Goal: Contribute content: Contribute content

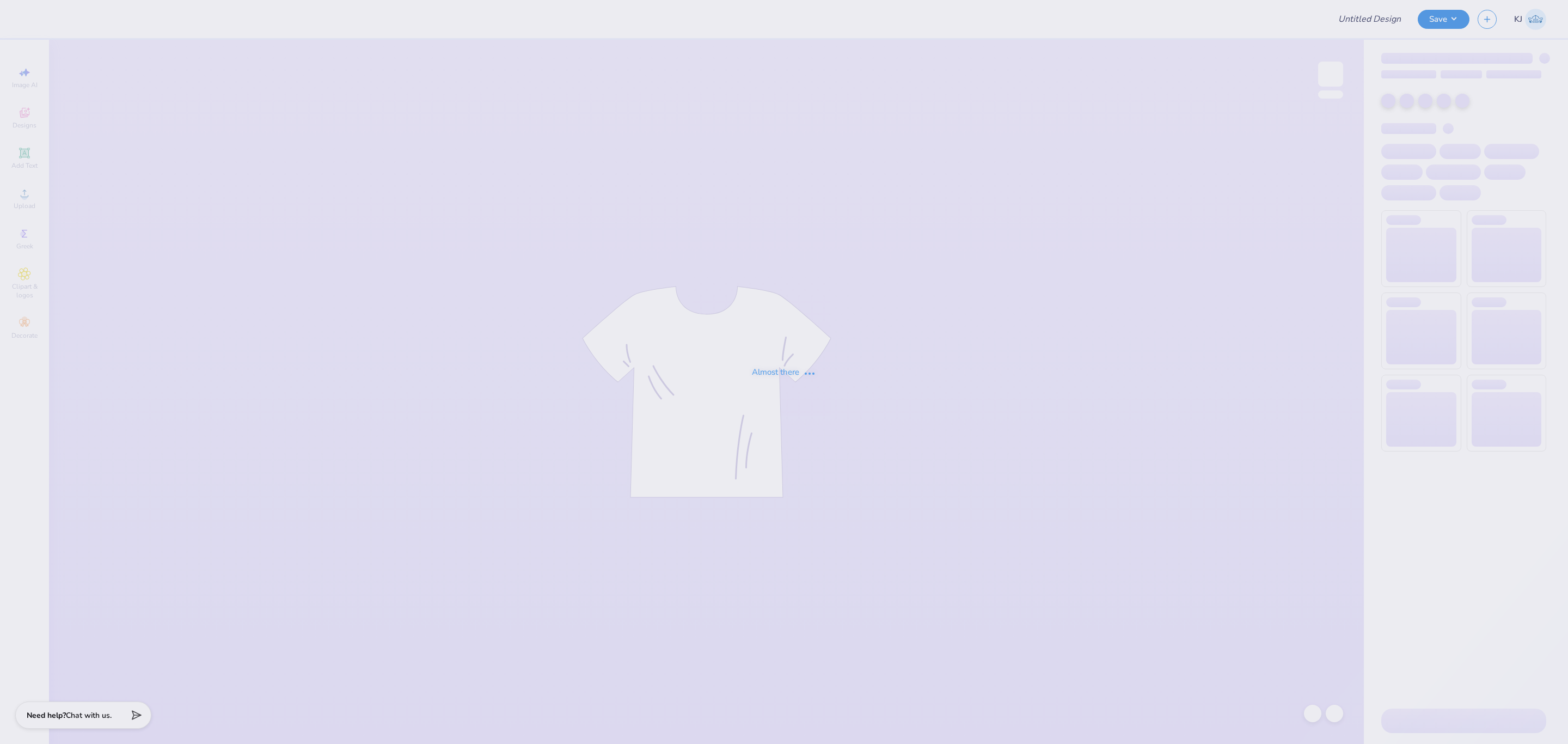
type input "Bucknell University : [PERSON_NAME]"
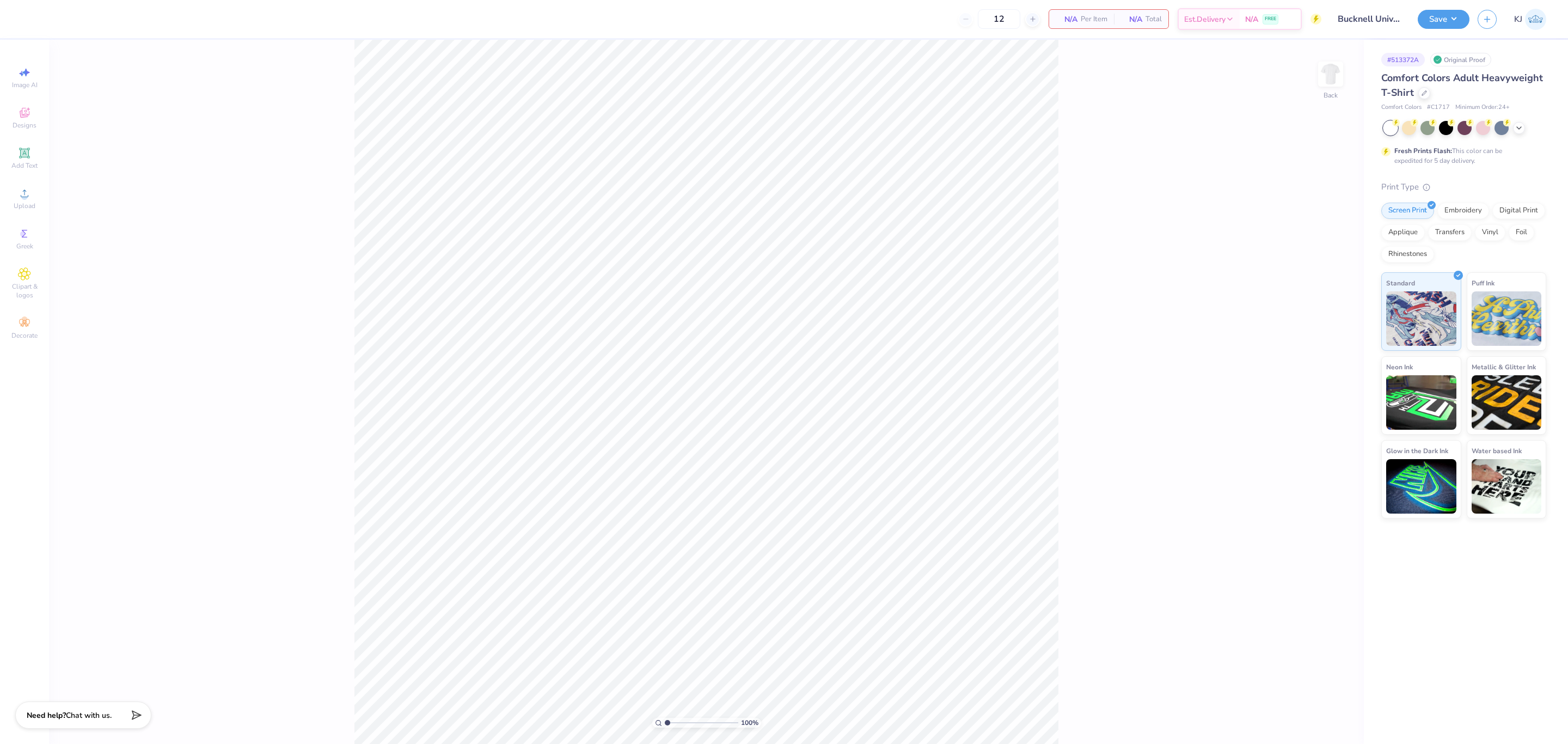
click at [1309, 75] on div "100 % Back" at bounding box center [706, 392] width 1315 height 704
click at [1344, 71] on img at bounding box center [1330, 73] width 43 height 43
click at [13, 186] on div "Upload" at bounding box center [24, 198] width 38 height 32
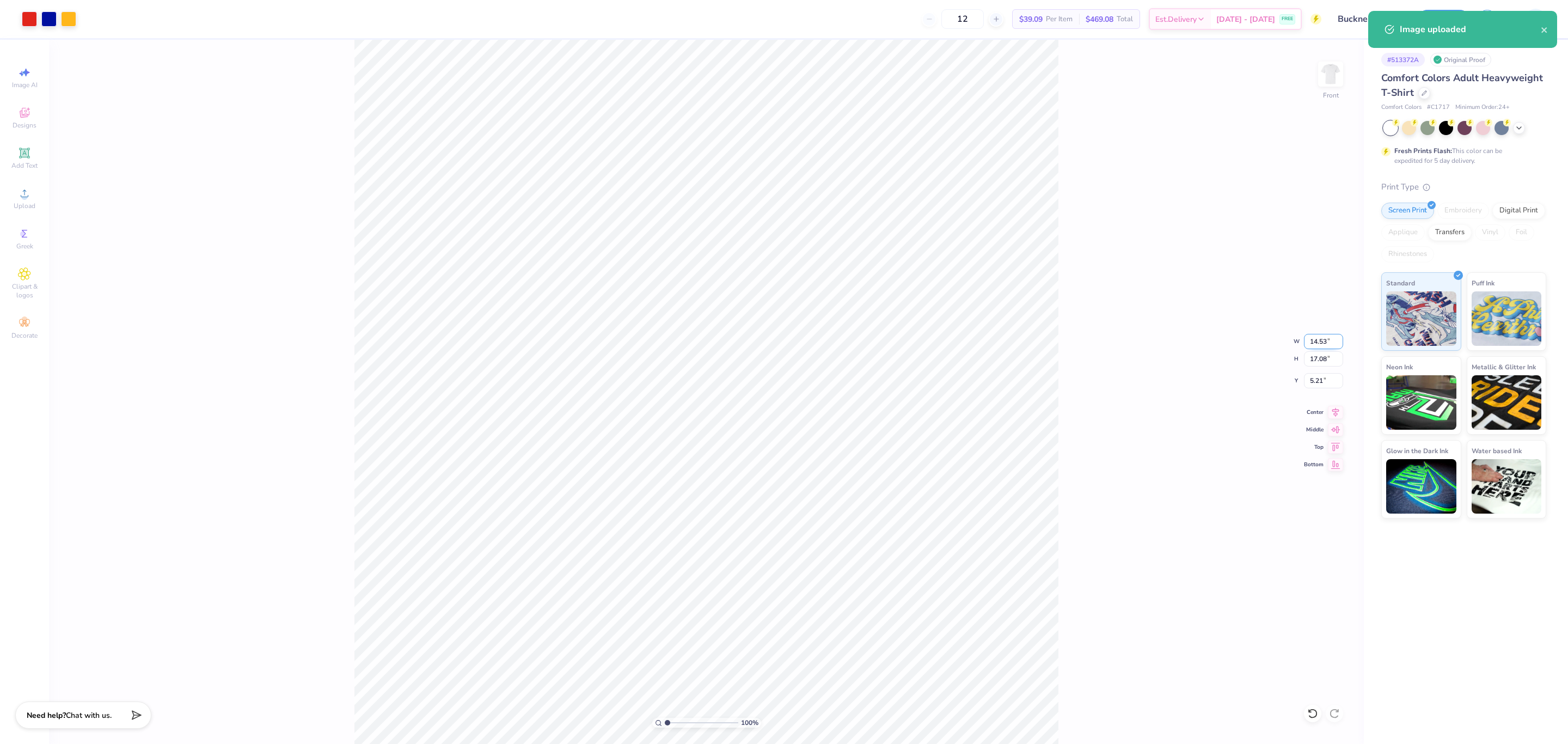
click at [1316, 342] on input "14.53" at bounding box center [1324, 341] width 39 height 15
click at [1316, 341] on input "14.53" at bounding box center [1324, 341] width 39 height 15
type input "11.00"
type input "12.93"
click at [1316, 382] on input "7.29" at bounding box center [1324, 380] width 39 height 15
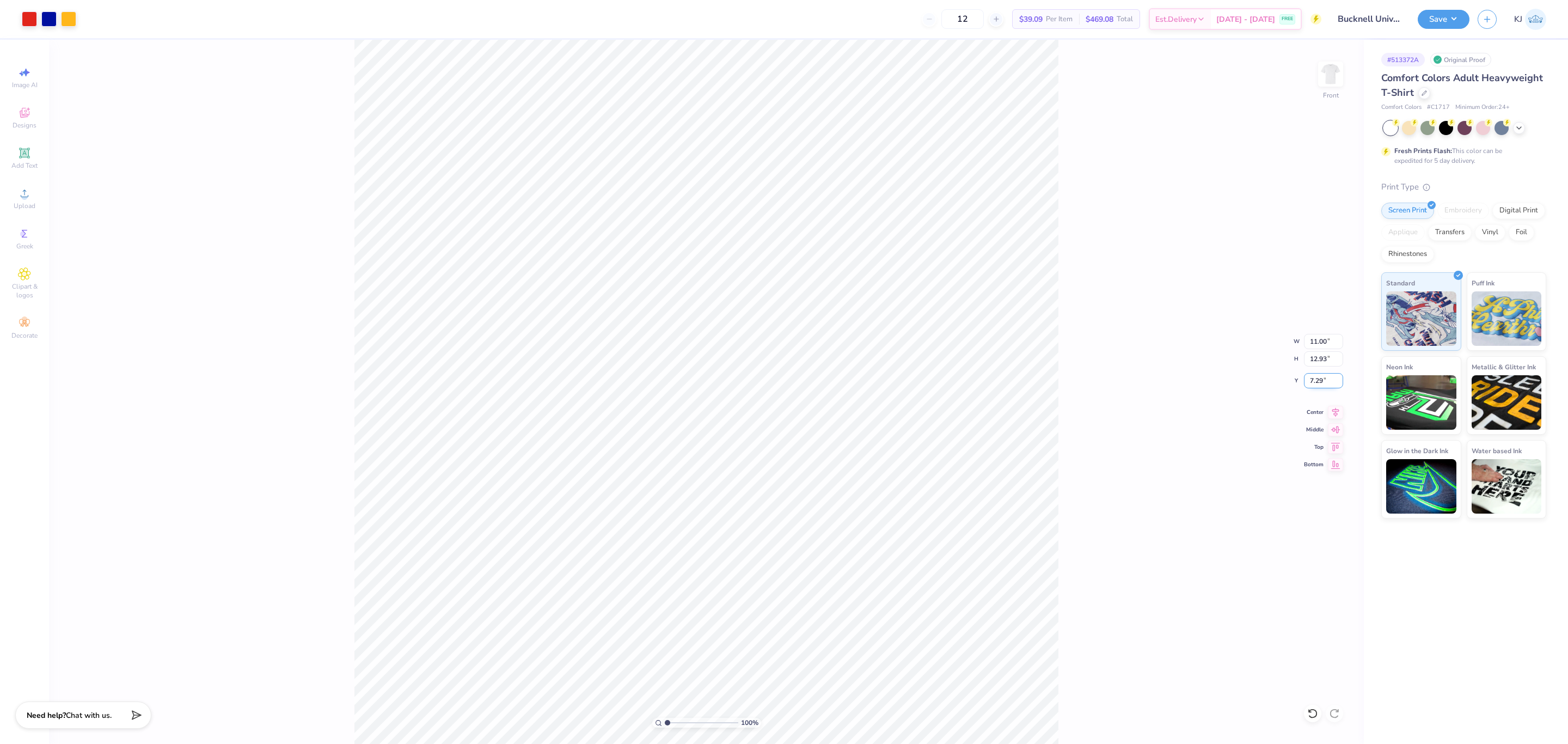
click at [1316, 382] on input "7.29" at bounding box center [1324, 380] width 39 height 15
type input "3.00"
click at [25, 202] on span "Upload" at bounding box center [24, 206] width 22 height 9
click at [1318, 339] on input "14.53" at bounding box center [1324, 341] width 39 height 15
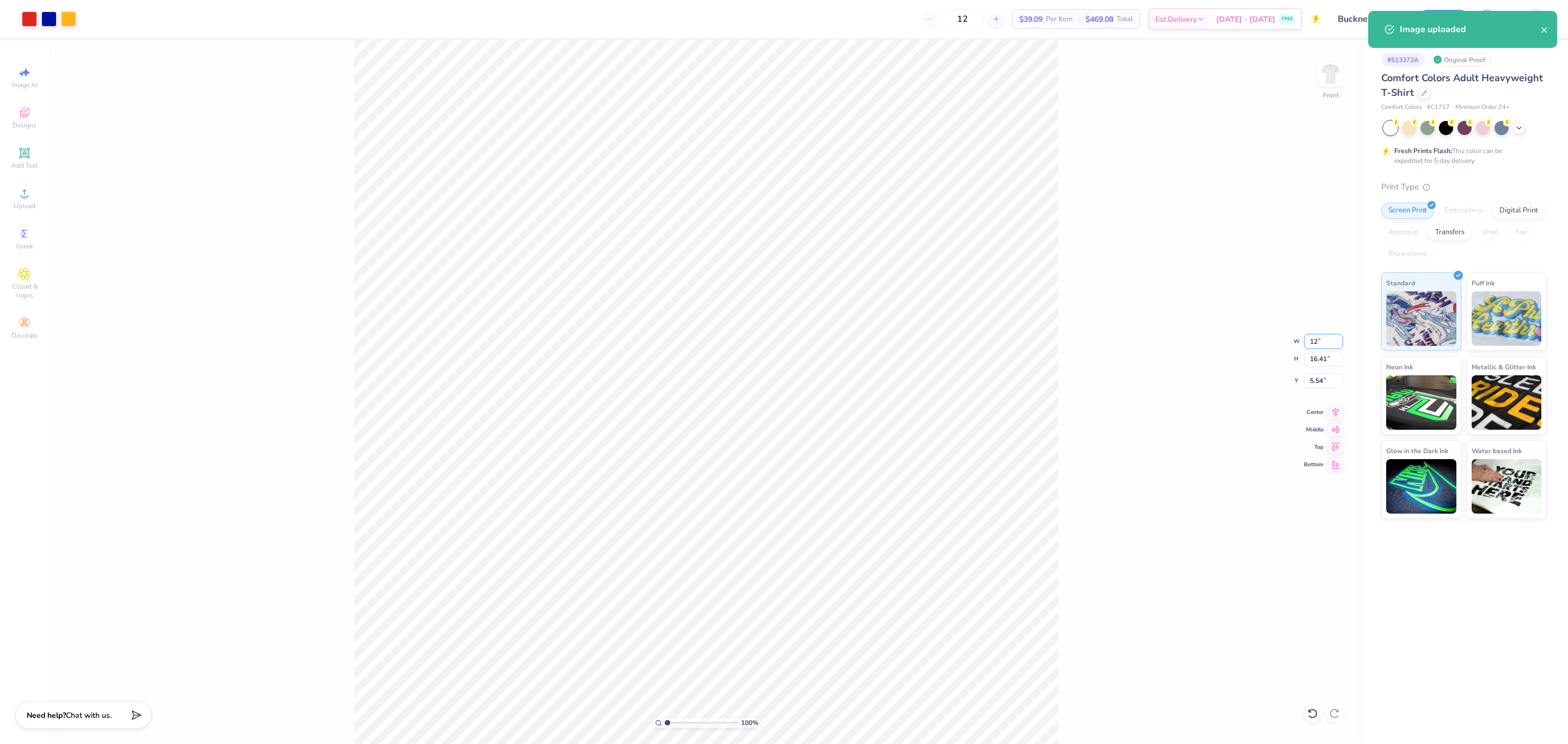
type input "12.00"
type input "13.55"
click at [1316, 381] on input "6.97" at bounding box center [1324, 380] width 39 height 15
type input "3.00"
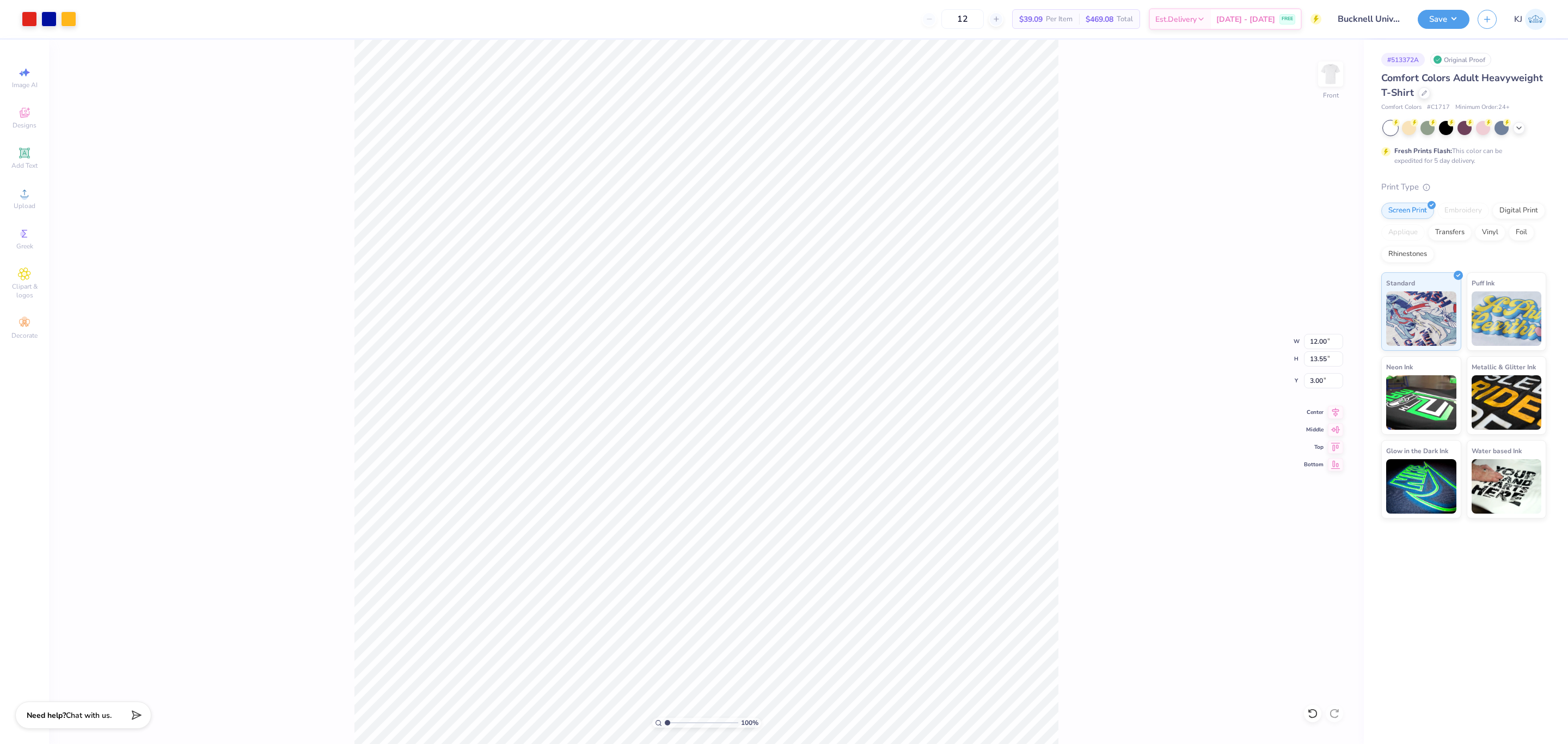
click at [1132, 335] on div "100 % Front W 12.00 12.00 " H 13.55 13.55 " Y 3.00 3.00 " Center Middle Top Bot…" at bounding box center [706, 392] width 1315 height 704
click at [1309, 341] on input "12.00" at bounding box center [1324, 341] width 39 height 15
type input "11.00"
type input "12.42"
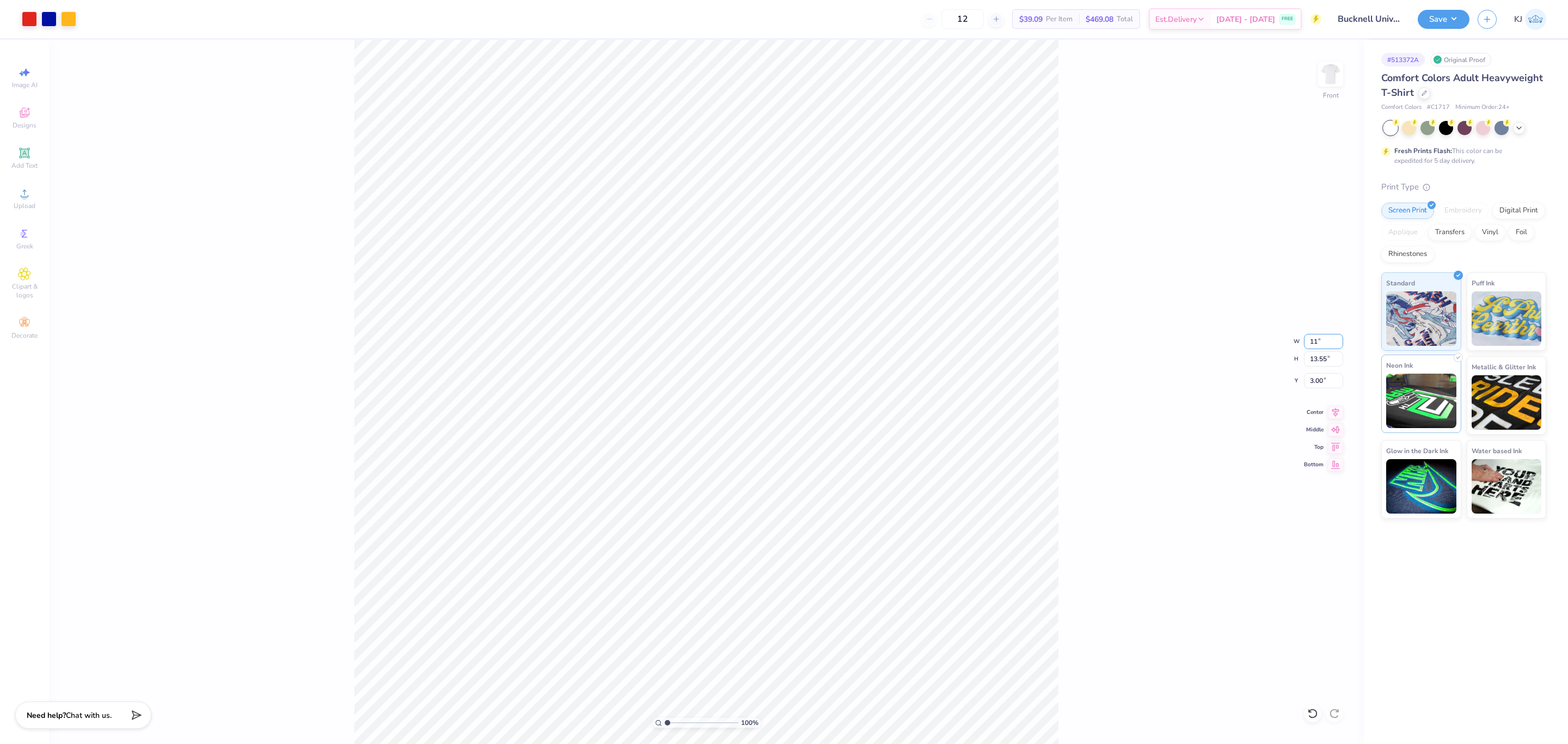
type input "3.56"
click at [1080, 397] on div "100 % Front W 11.00 11.00 " H 12.42 12.42 " Y 3.56 3.56 " Center Middle Top Bot…" at bounding box center [706, 392] width 1315 height 704
click at [1320, 378] on input "3.56" at bounding box center [1324, 380] width 39 height 15
type input "3.00"
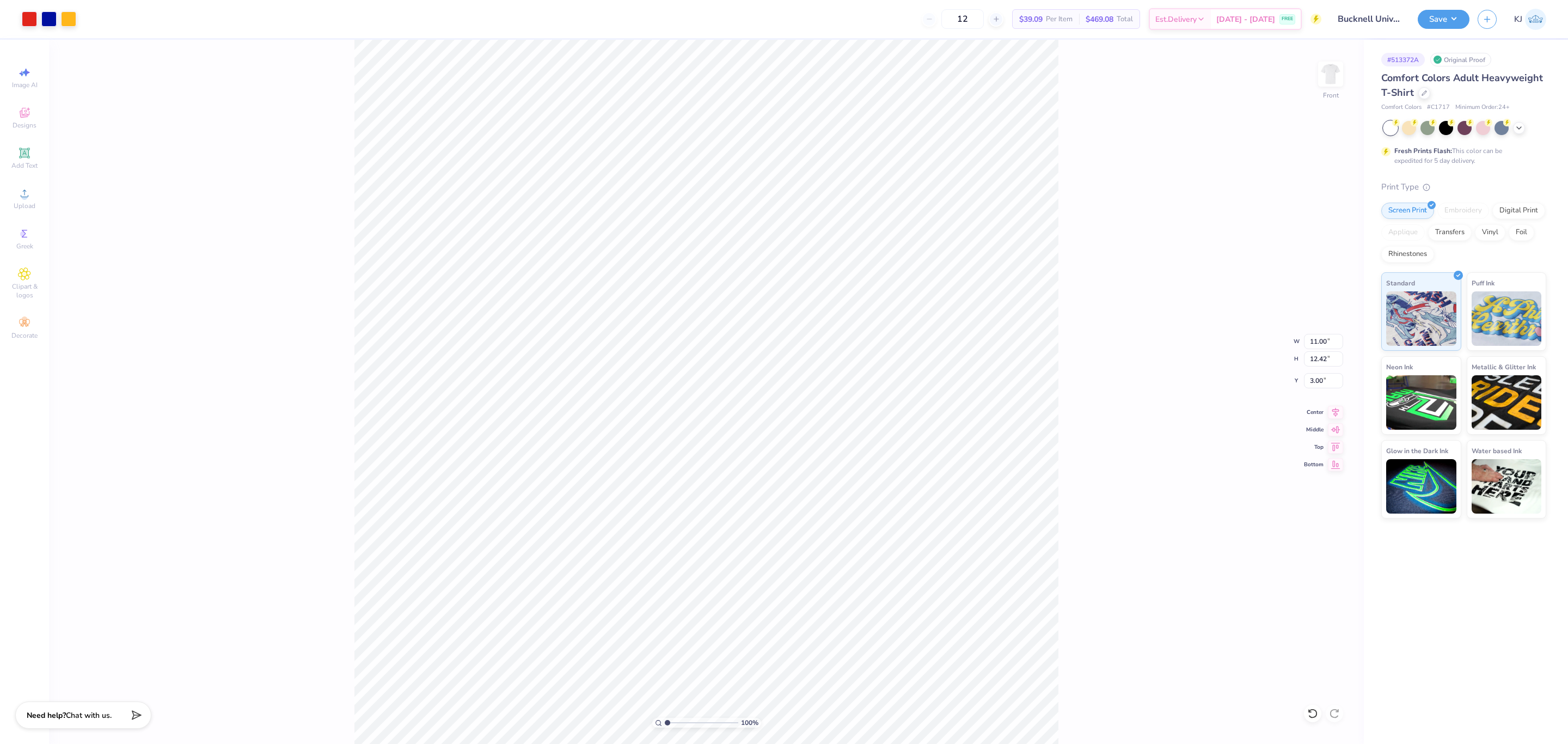
click at [1092, 415] on div "100 % Front W 11.00 11.00 " H 12.42 12.42 " Y 3.00 3.00 " Center Middle Top Bot…" at bounding box center [706, 392] width 1315 height 704
click at [1332, 410] on icon at bounding box center [1335, 411] width 15 height 13
click at [1096, 437] on div "100 % Front W 11.00 11.00 " H 12.42 12.42 " Y 3.00 3.00 " Center Middle Top Bot…" at bounding box center [706, 392] width 1315 height 704
click at [1460, 15] on button "Save" at bounding box center [1443, 17] width 51 height 19
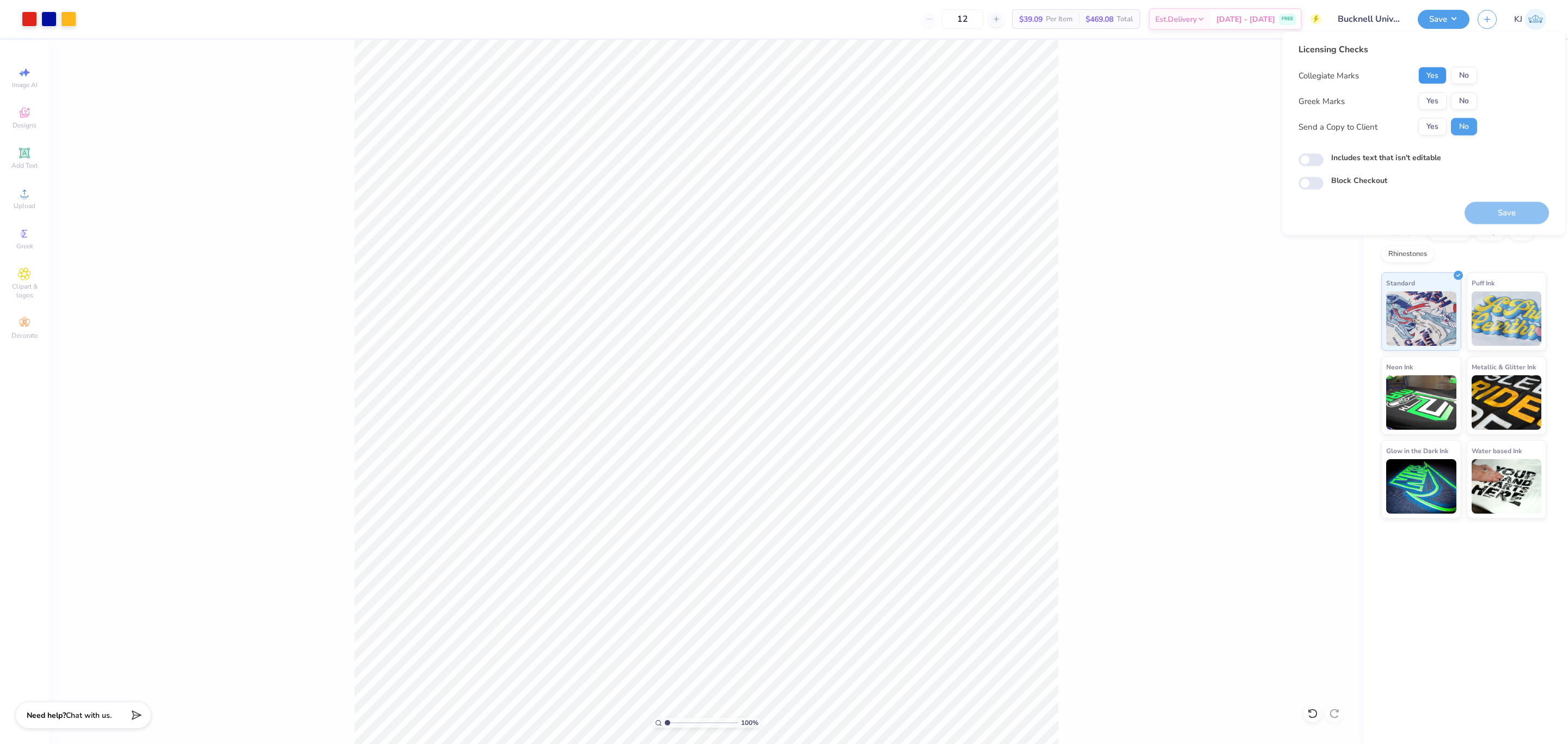
click at [1440, 71] on button "Yes" at bounding box center [1432, 75] width 28 height 17
click at [1434, 96] on button "Yes" at bounding box center [1432, 102] width 28 height 17
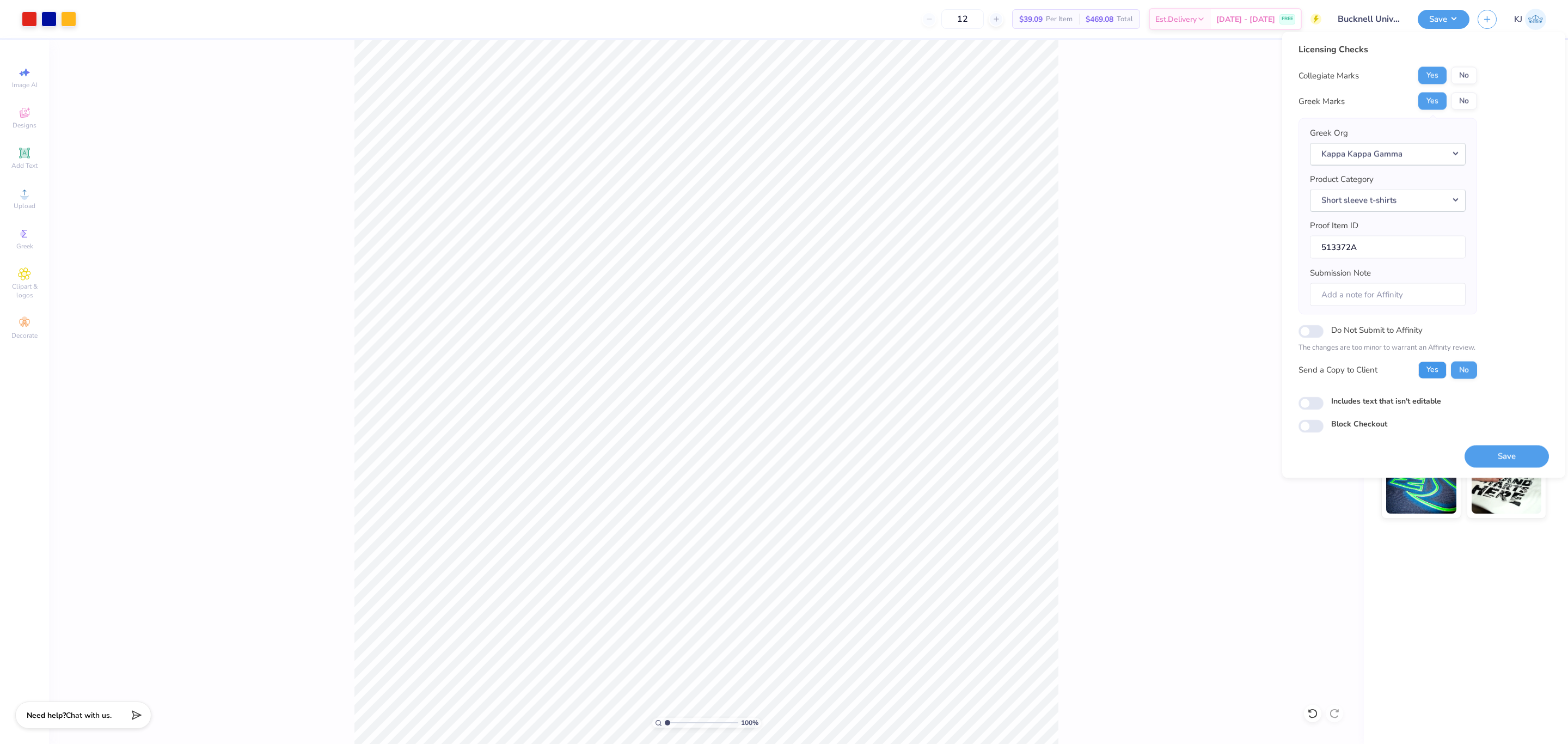
click at [1426, 373] on button "Yes" at bounding box center [1432, 370] width 28 height 17
click at [1519, 459] on button "Save" at bounding box center [1507, 455] width 84 height 22
